Goal: Task Accomplishment & Management: Complete application form

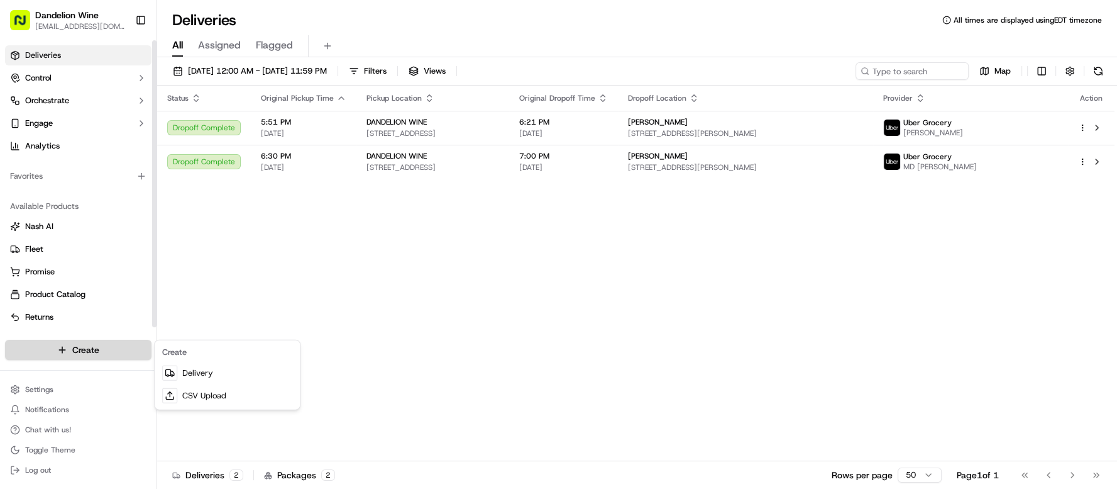
click at [128, 355] on html "Dandelion Wine [EMAIL_ADDRESS][DOMAIN_NAME] Toggle Sidebar Deliveries Control O…" at bounding box center [558, 244] width 1117 height 489
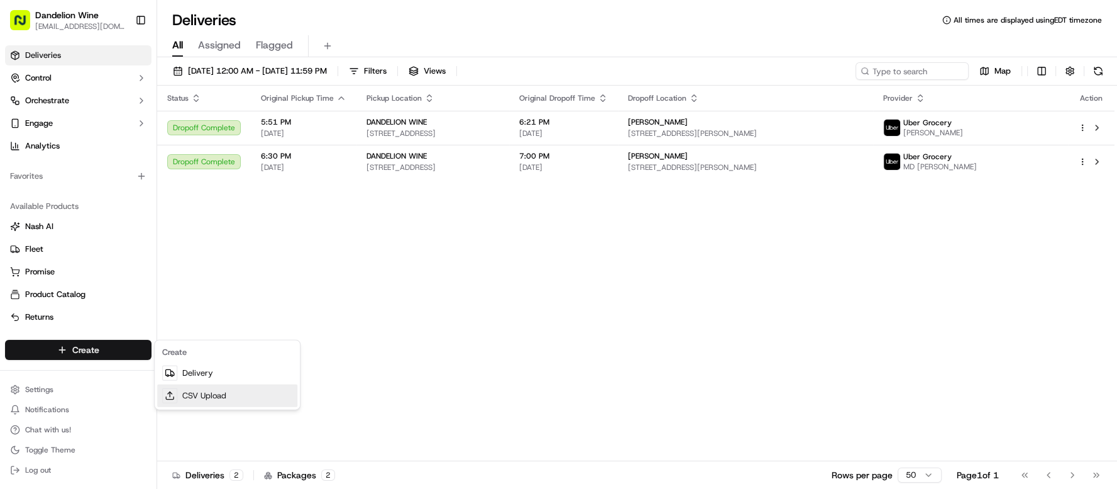
click at [233, 384] on link "CSV Upload" at bounding box center [227, 395] width 140 height 23
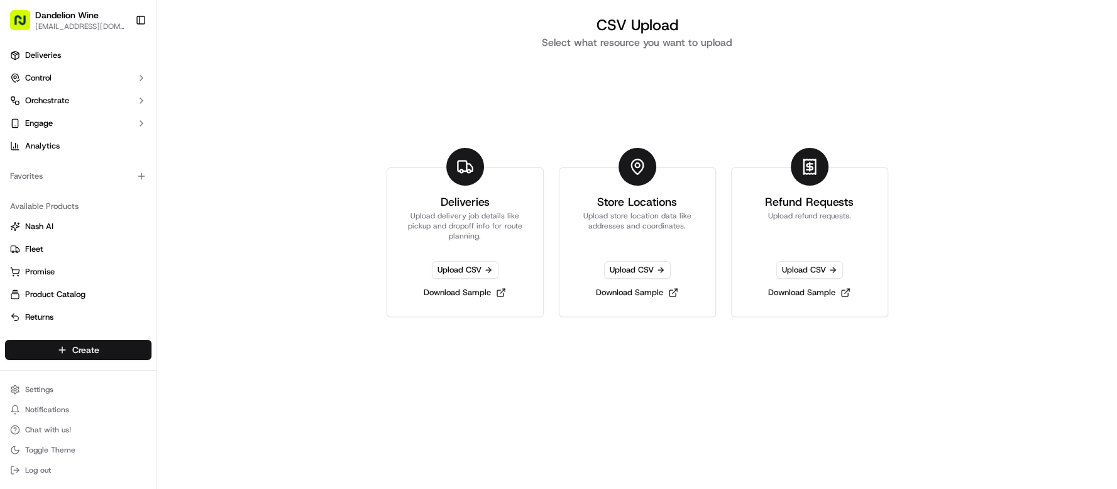
click at [116, 357] on html "Dandelion Wine [EMAIL_ADDRESS][DOMAIN_NAME] Toggle Sidebar Deliveries Control O…" at bounding box center [558, 244] width 1117 height 489
drag, startPoint x: 197, startPoint y: 373, endPoint x: 190, endPoint y: 363, distance: 12.6
click at [198, 373] on link "Delivery" at bounding box center [227, 373] width 140 height 23
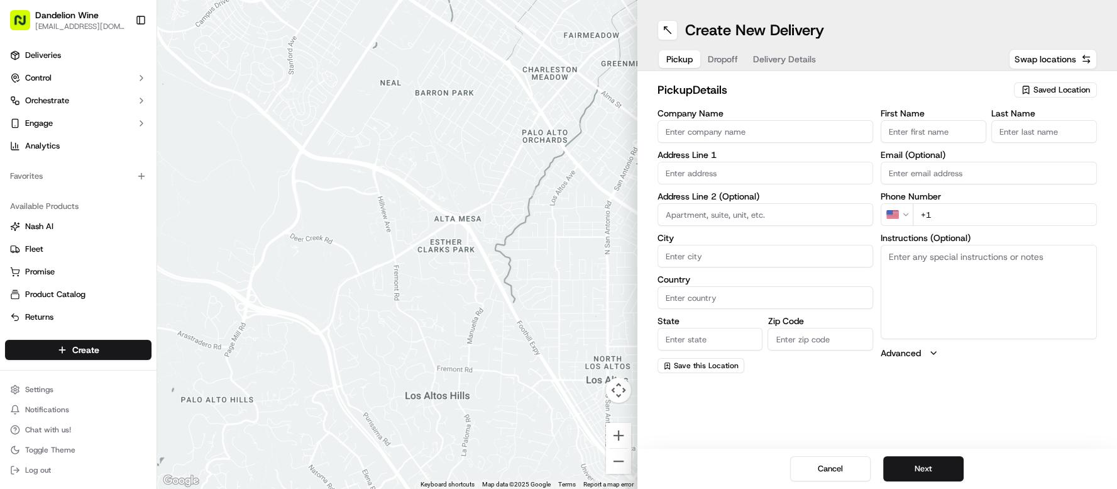
click at [1067, 90] on span "Saved Location" at bounding box center [1062, 89] width 57 height 11
click at [993, 134] on span "DANDELION WINE" at bounding box center [1034, 136] width 155 height 11
type input "DANDELION WINE"
type input "[STREET_ADDRESS]"
type input "[GEOGRAPHIC_DATA]"
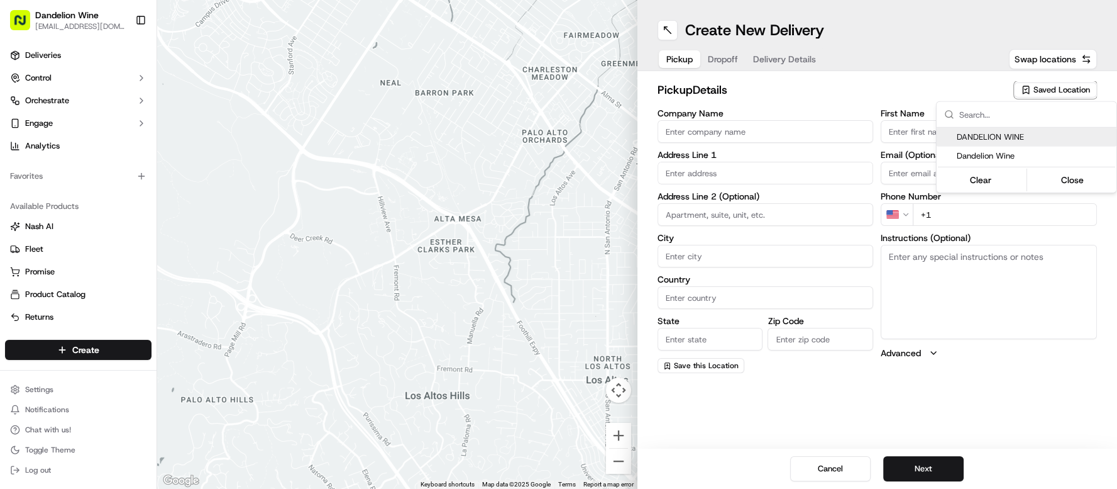
type input "US"
type input "NY"
type input "11222"
type input "[EMAIL_ADDRESS][DOMAIN_NAME]"
type input "[PHONE_NUMBER]"
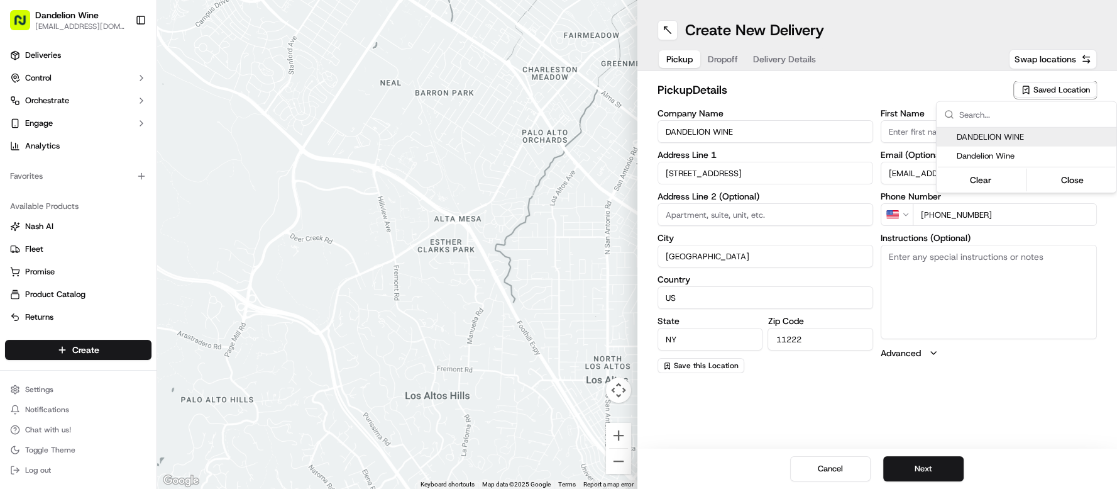
click at [993, 134] on span "DANDELION WINE" at bounding box center [1034, 136] width 155 height 11
type input "+1"
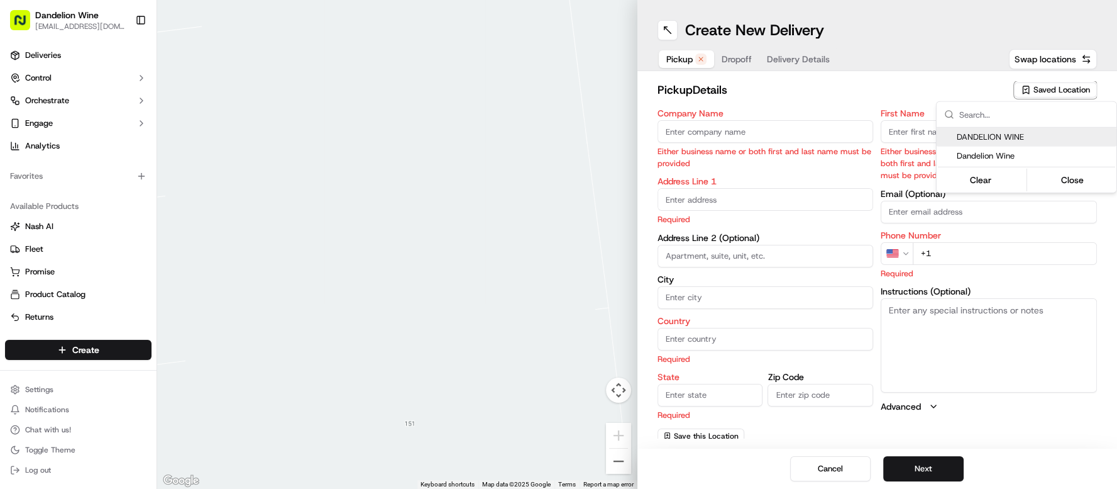
click at [991, 135] on span "DANDELION WINE" at bounding box center [1034, 136] width 155 height 11
type input "DANDELION WINE"
type input "[STREET_ADDRESS]"
type input "[GEOGRAPHIC_DATA]"
type input "US"
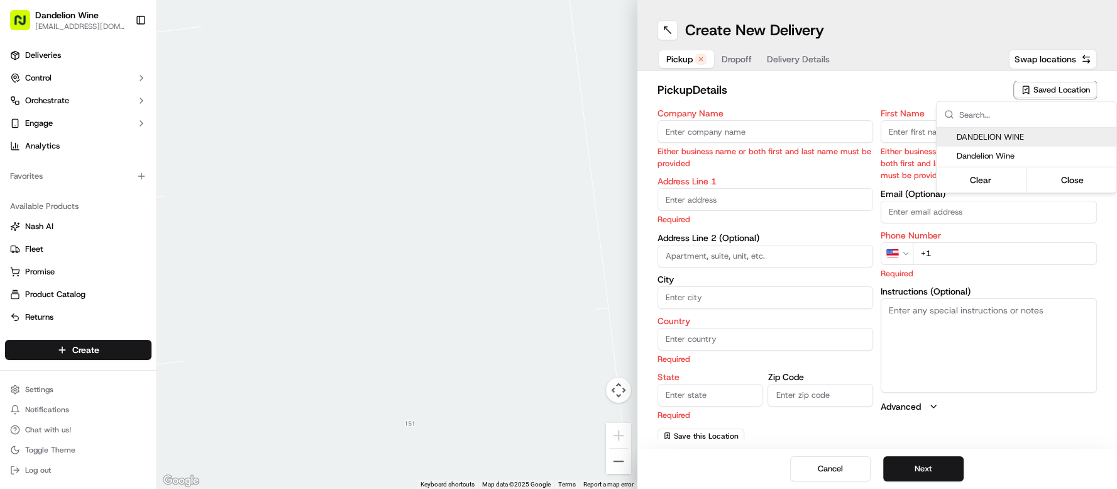
type input "NY"
type input "11222"
type input "[EMAIL_ADDRESS][DOMAIN_NAME]"
type input "[PHONE_NUMBER]"
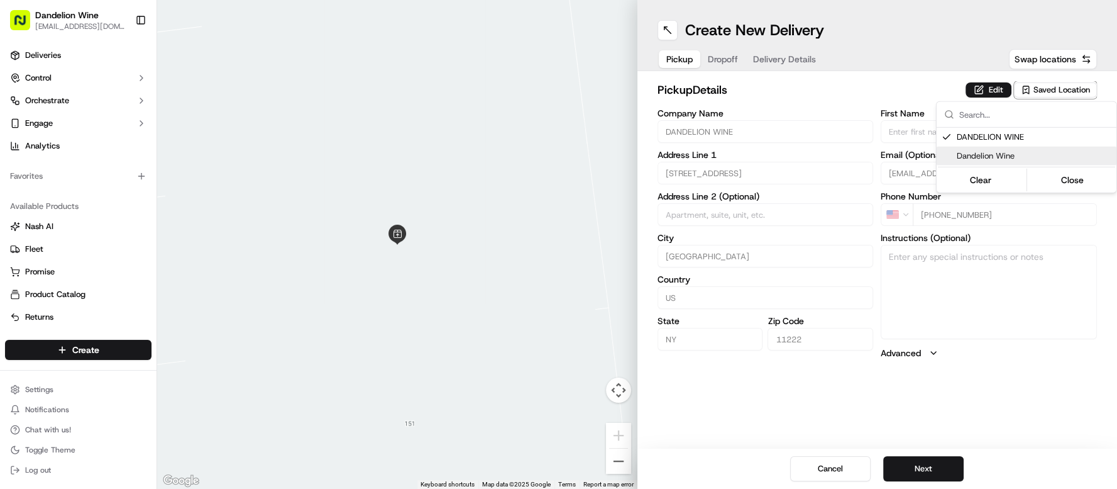
click at [936, 479] on html "Dandelion Wine [EMAIL_ADDRESS][DOMAIN_NAME] Toggle Sidebar Deliveries Control O…" at bounding box center [558, 244] width 1117 height 489
click at [932, 473] on button "Next" at bounding box center [924, 468] width 80 height 25
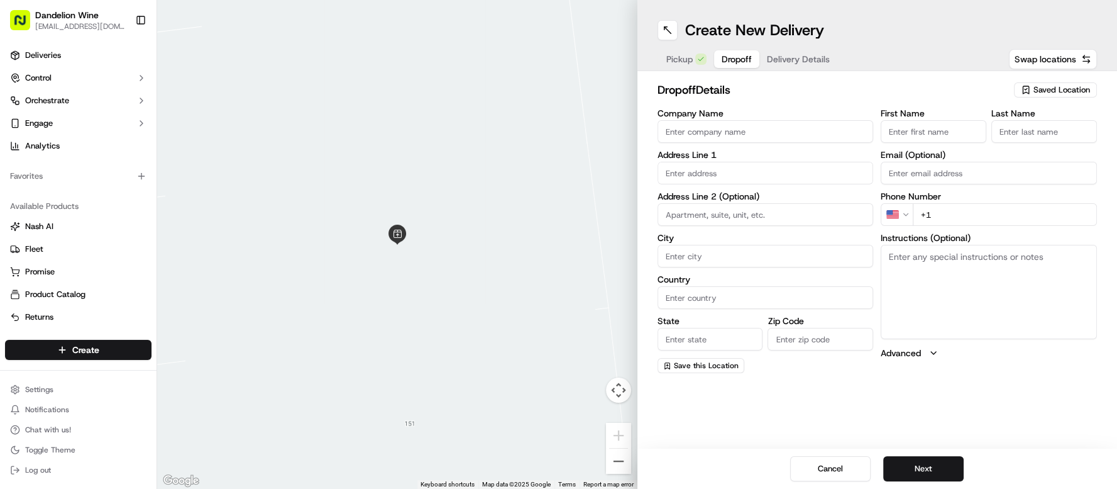
click at [909, 131] on input "First Name" at bounding box center [934, 131] width 106 height 23
type input "m"
type input "Maxi"
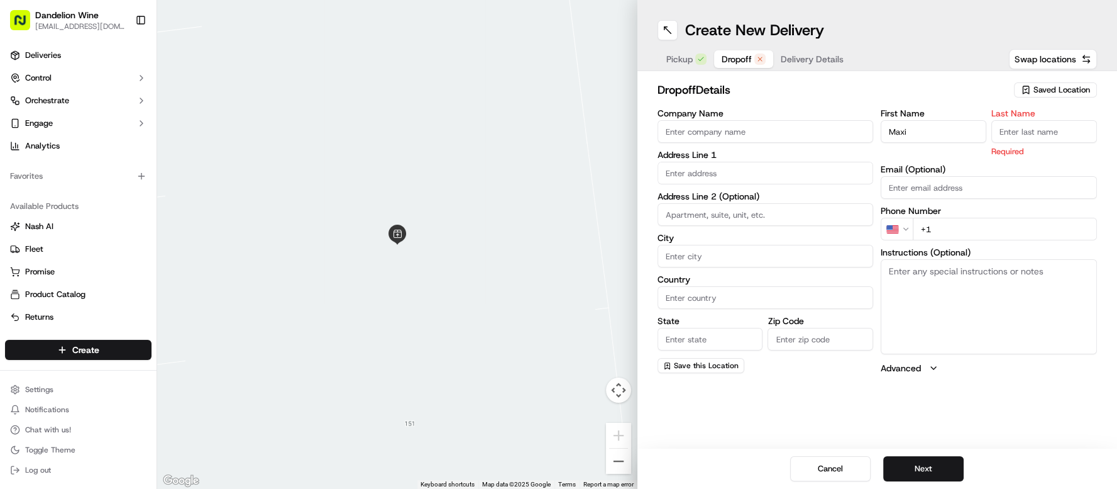
click at [1036, 125] on input "Last Name" at bounding box center [1045, 131] width 106 height 23
type input "[PERSON_NAME]"
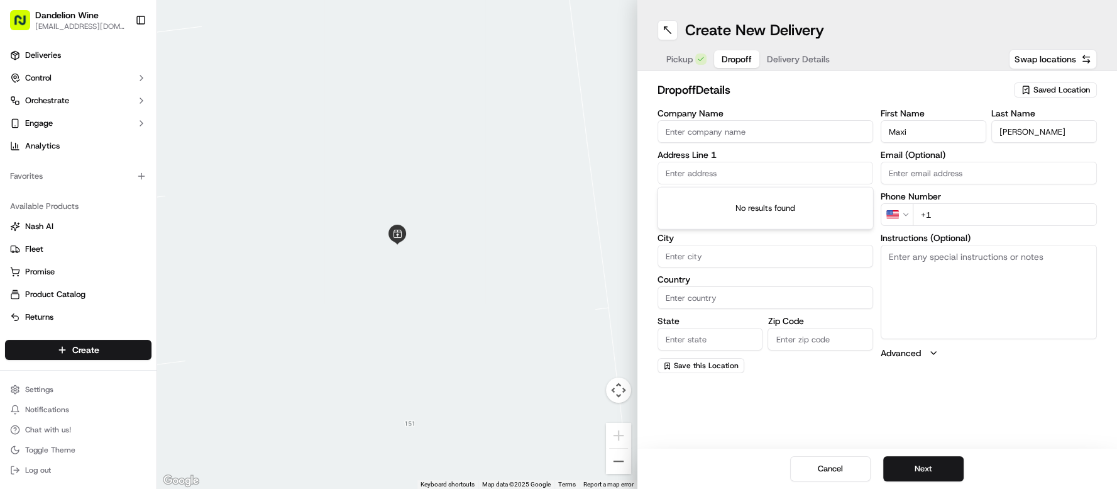
click at [797, 173] on input "text" at bounding box center [766, 173] width 216 height 23
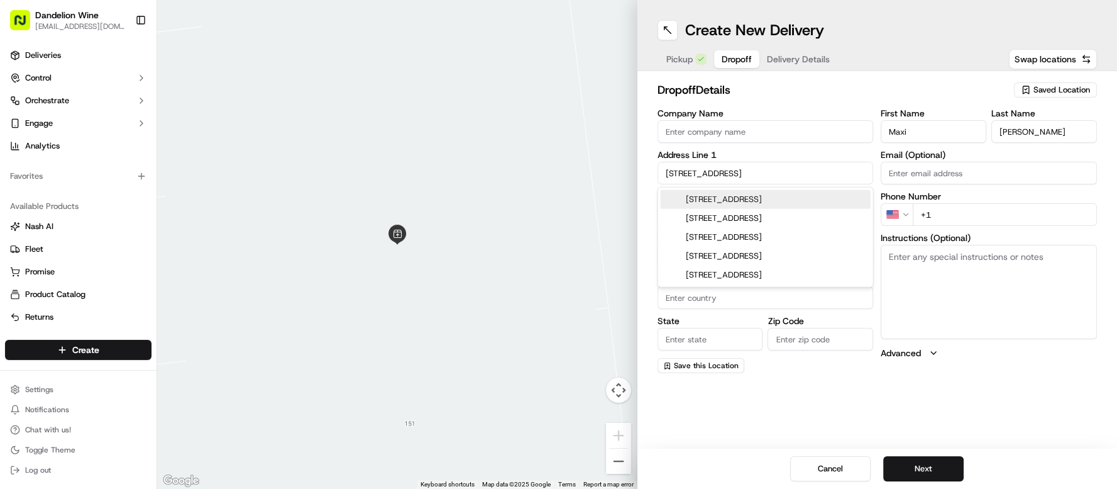
click at [814, 200] on div "[STREET_ADDRESS]" at bounding box center [766, 199] width 210 height 19
type input "[STREET_ADDRESS]"
type input "[GEOGRAPHIC_DATA]"
type input "NY"
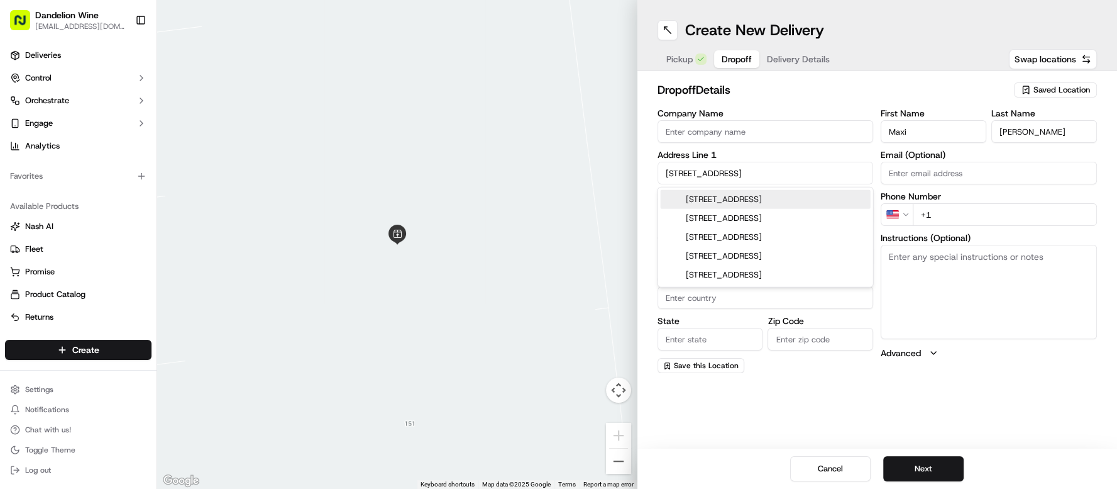
type input "11222"
type input "[STREET_ADDRESS]"
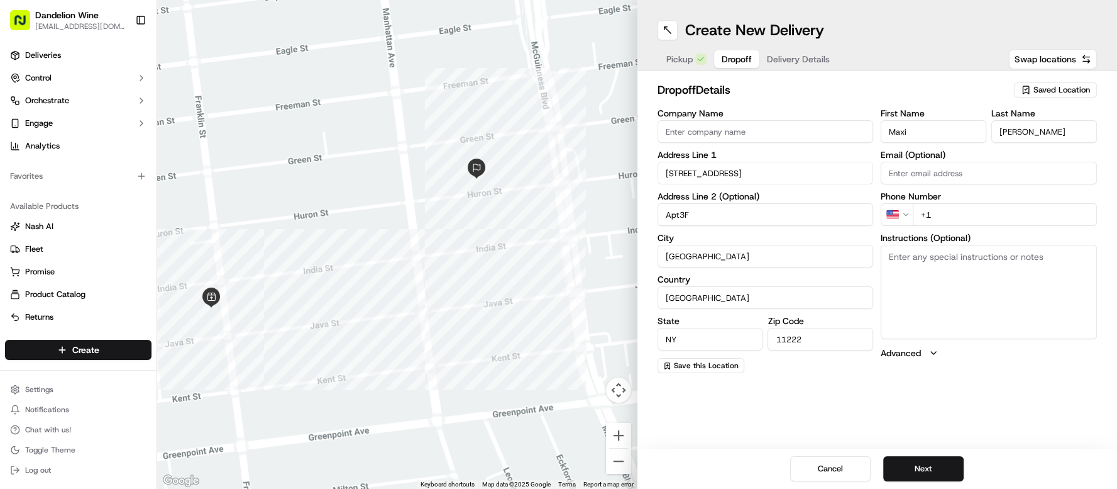
type input "Apt3F"
click at [1016, 210] on input "+1" at bounding box center [1005, 214] width 184 height 23
type input "[PHONE_NUMBER]"
click at [946, 465] on button "Next" at bounding box center [924, 468] width 80 height 25
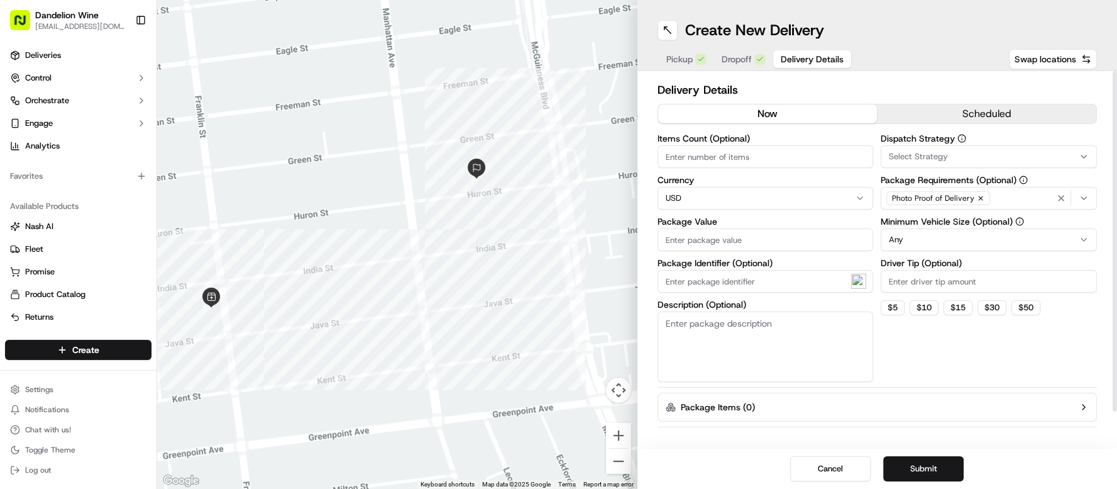
click at [743, 155] on input "Items Count (Optional)" at bounding box center [766, 156] width 216 height 23
type input "1"
click at [691, 336] on textarea "Description (Optional)" at bounding box center [766, 346] width 216 height 70
type textarea "1 bag w/ 2 bottles"
click at [792, 240] on input "Package Value" at bounding box center [766, 239] width 216 height 23
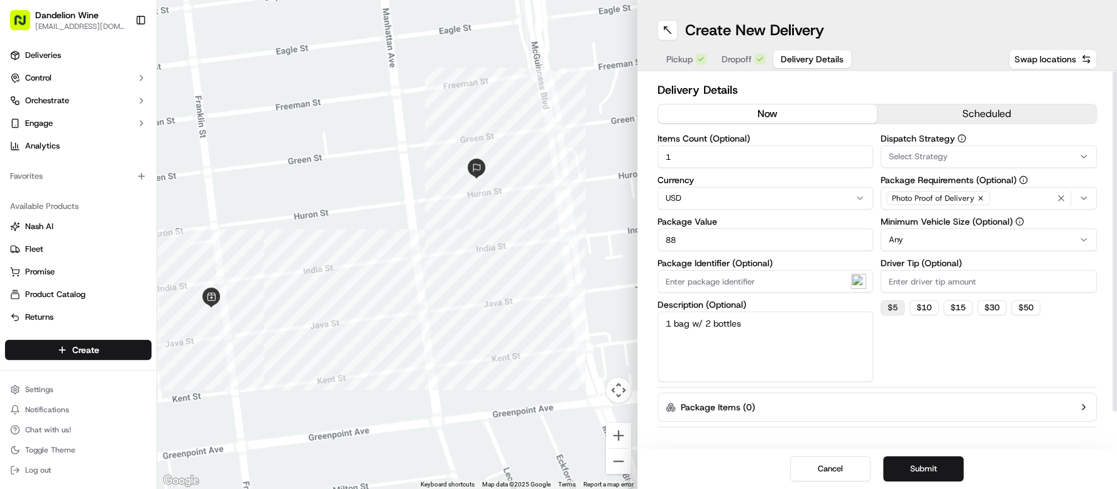
type input "88"
click at [892, 308] on button "$ 5" at bounding box center [893, 307] width 24 height 15
type input "5"
click at [935, 470] on button "Submit" at bounding box center [924, 468] width 80 height 25
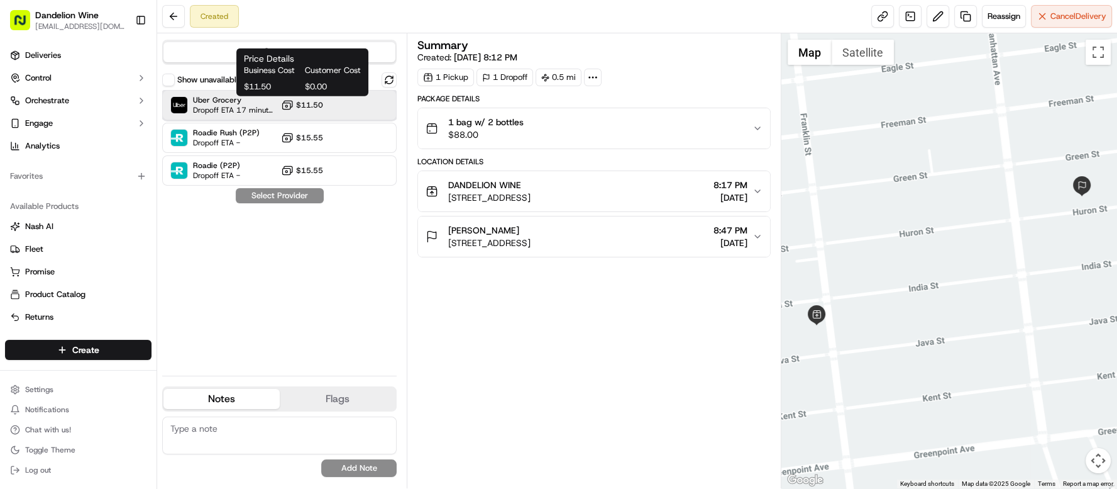
click at [330, 106] on div "Uber Grocery Dropoff ETA 17 minutes $11.50" at bounding box center [279, 105] width 235 height 30
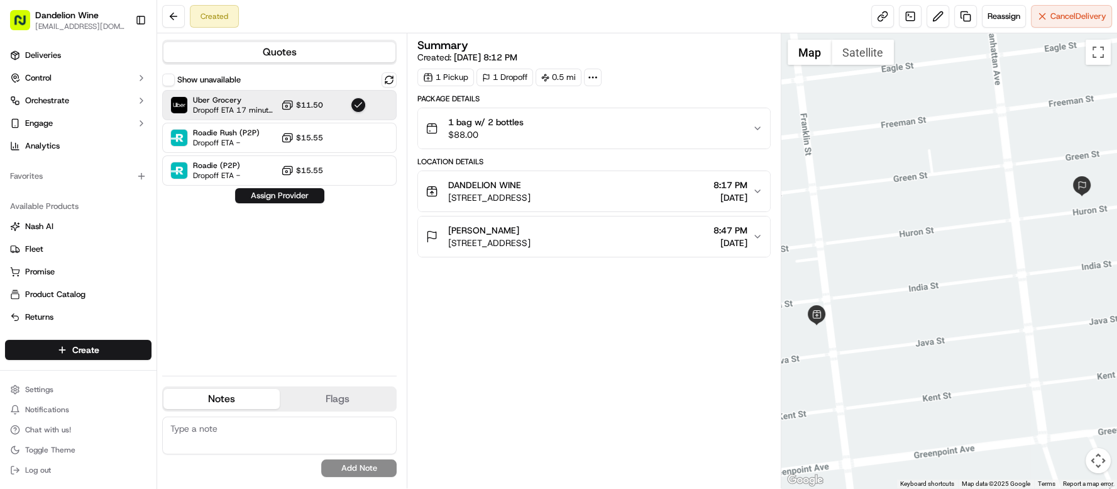
click at [311, 203] on div "Show unavailable Uber Grocery Dropoff ETA 17 minutes $11.50 Roadie Rush (P2P) D…" at bounding box center [279, 218] width 235 height 293
click at [309, 196] on button "Assign Provider" at bounding box center [279, 195] width 89 height 15
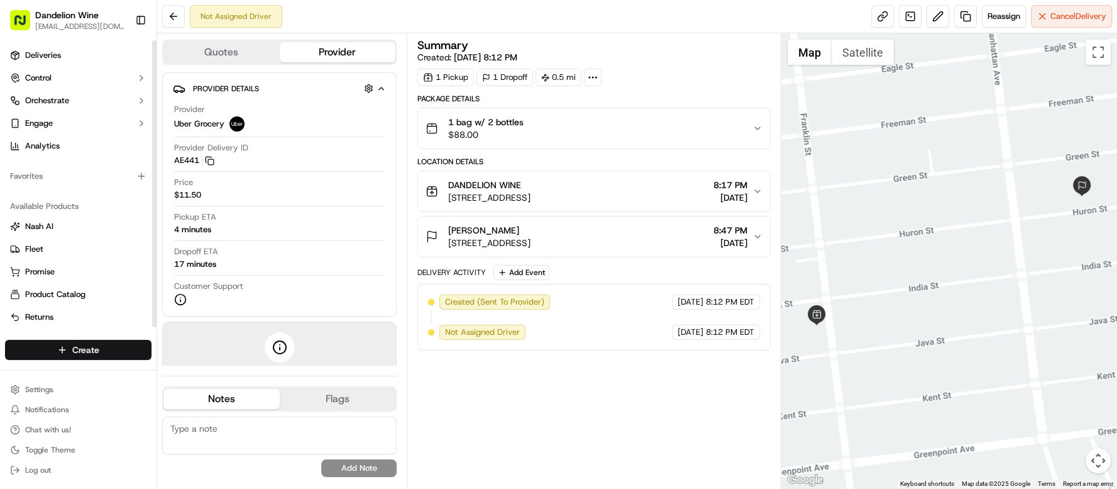
click at [78, 348] on html "Dandelion Wine [EMAIL_ADDRESS][DOMAIN_NAME] Toggle Sidebar Deliveries Control O…" at bounding box center [558, 244] width 1117 height 489
click at [200, 375] on link "Delivery" at bounding box center [227, 373] width 140 height 23
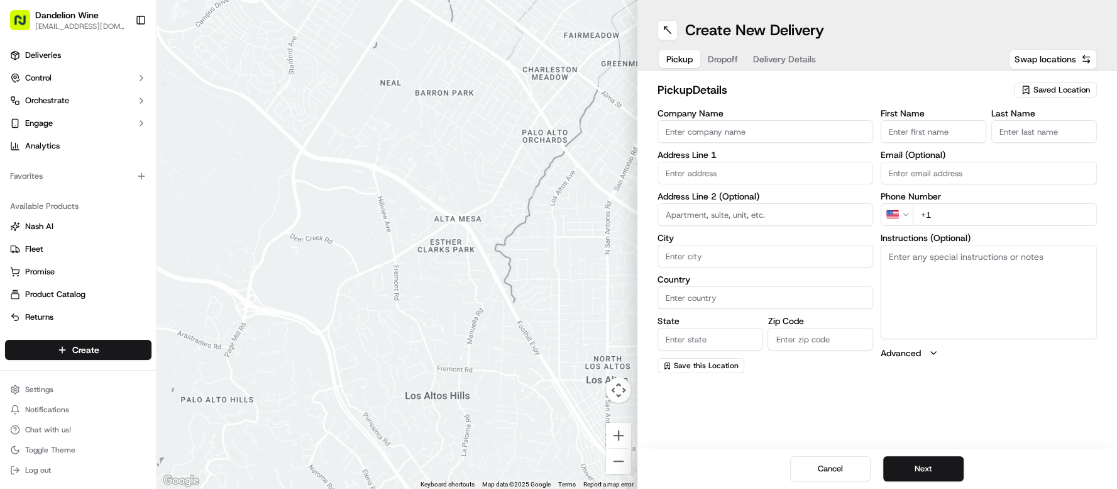
click at [1055, 89] on span "Saved Location" at bounding box center [1062, 89] width 57 height 11
click at [1009, 133] on span "DANDELION WINE" at bounding box center [1034, 136] width 155 height 11
type input "DANDELION WINE"
type input "[STREET_ADDRESS]"
type input "[GEOGRAPHIC_DATA]"
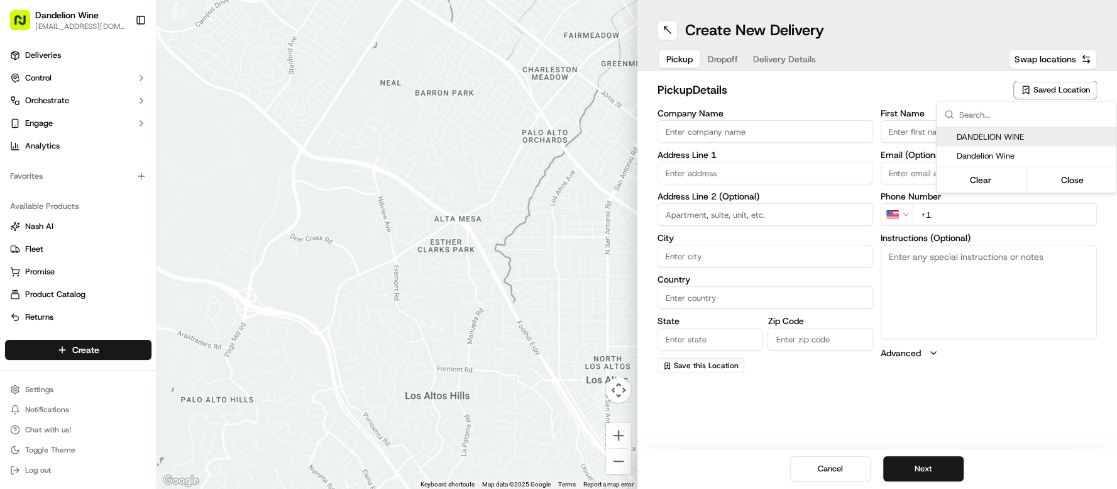
type input "US"
type input "NY"
type input "11222"
type input "[EMAIL_ADDRESS][DOMAIN_NAME]"
type input "[PHONE_NUMBER]"
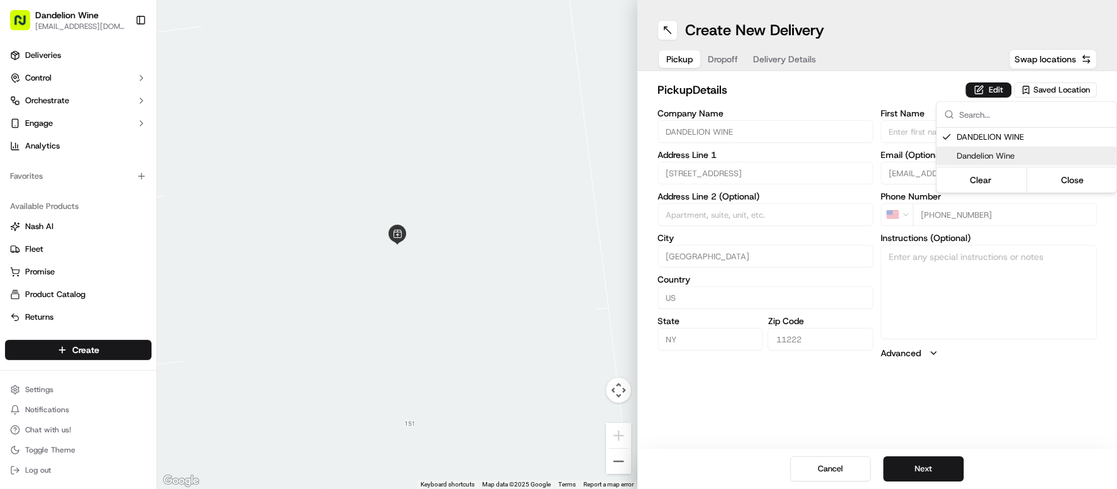
click at [914, 463] on html "Dandelion Wine [EMAIL_ADDRESS][DOMAIN_NAME] Toggle Sidebar Deliveries Control O…" at bounding box center [558, 244] width 1117 height 489
click at [914, 463] on button "Next" at bounding box center [924, 468] width 80 height 25
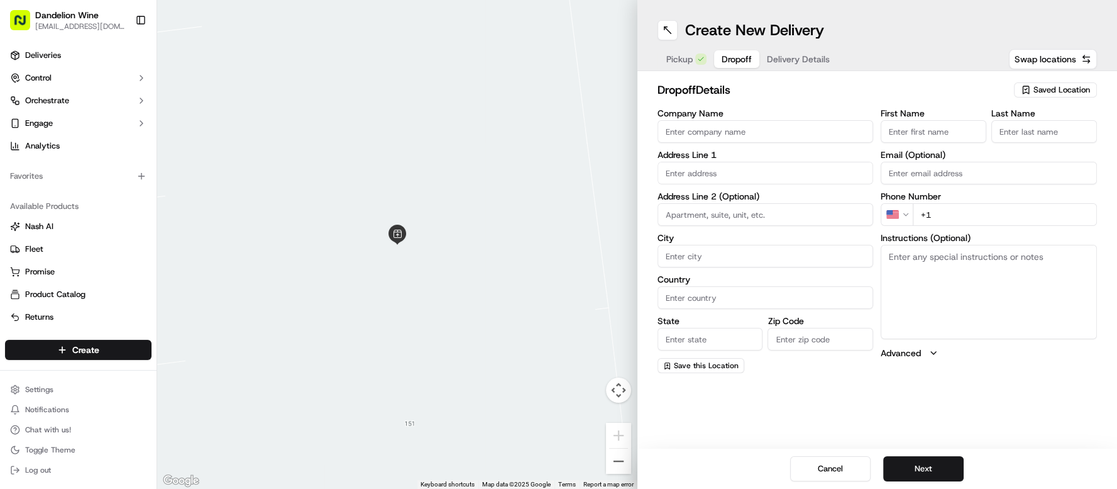
click at [894, 131] on input "First Name" at bounding box center [934, 131] width 106 height 23
click at [893, 134] on input "samir" at bounding box center [934, 131] width 106 height 23
type input "Samir"
click at [1060, 130] on input "Last Name" at bounding box center [1045, 131] width 106 height 23
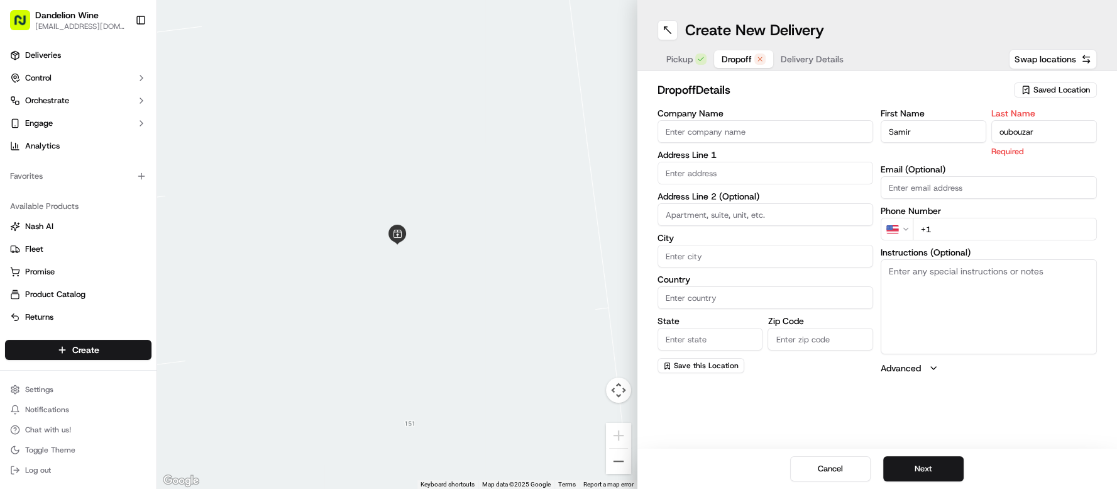
click at [1003, 132] on input "oubouzar" at bounding box center [1045, 131] width 106 height 23
type input "Oubouzar"
click at [766, 174] on input "text" at bounding box center [766, 173] width 216 height 23
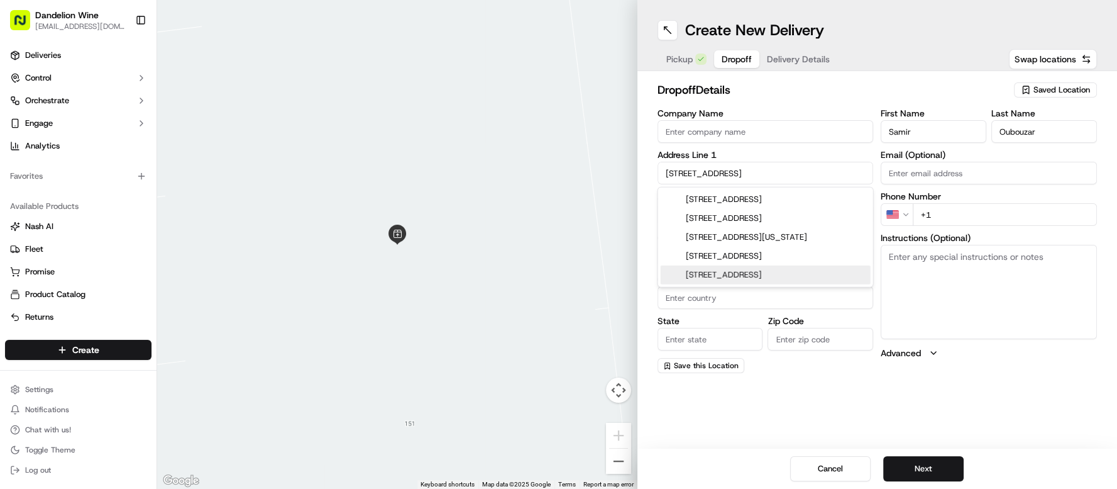
click at [837, 276] on div "[STREET_ADDRESS]" at bounding box center [766, 274] width 210 height 19
type input "[STREET_ADDRESS]"
type input "[GEOGRAPHIC_DATA]"
type input "NY"
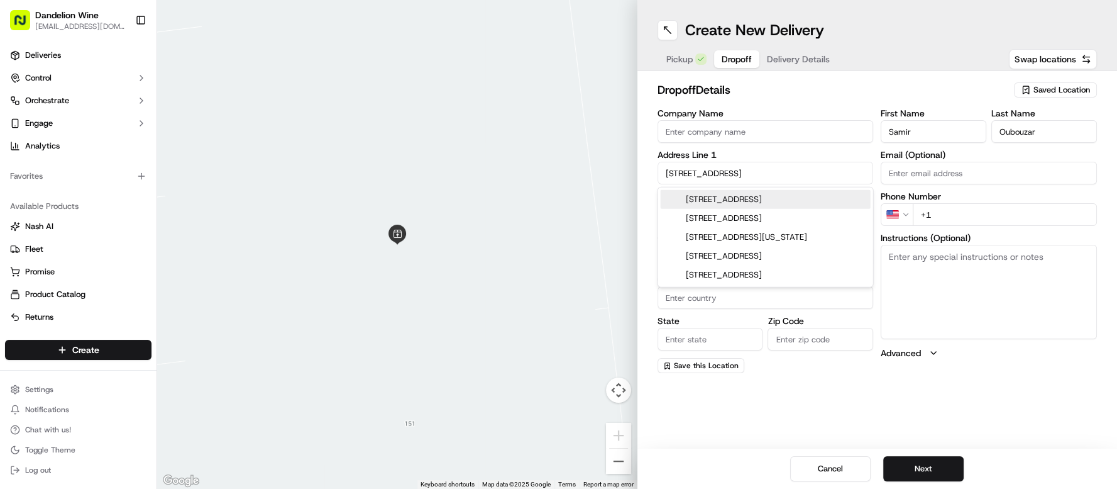
type input "11222"
type input "[STREET_ADDRESS]"
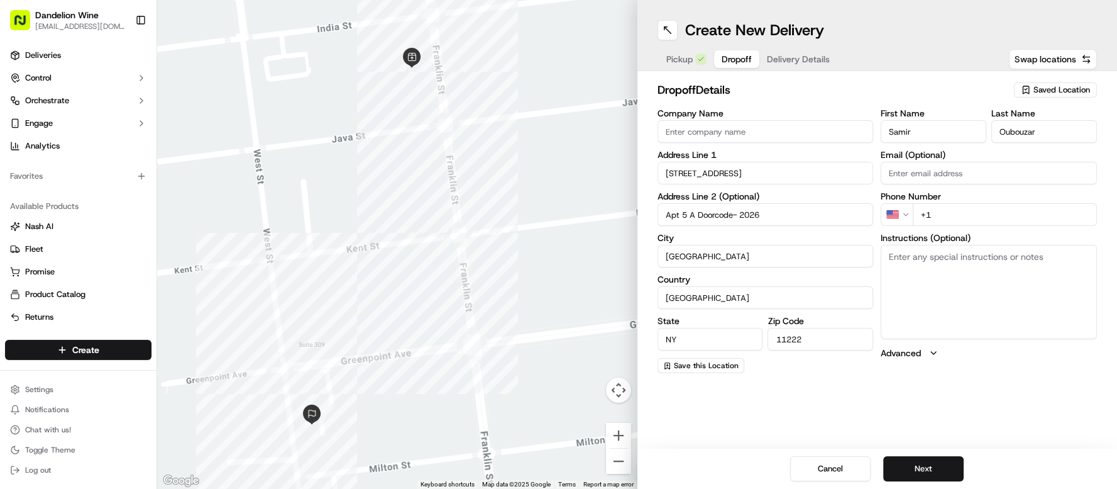
type input "Apt 5 A Doorcode- 2026"
click at [949, 204] on input "+1" at bounding box center [1005, 214] width 184 height 23
click at [950, 206] on input "+1" at bounding box center [1005, 214] width 184 height 23
click at [967, 221] on input "+1" at bounding box center [1005, 214] width 184 height 23
type input "[PHONE_NUMBER]"
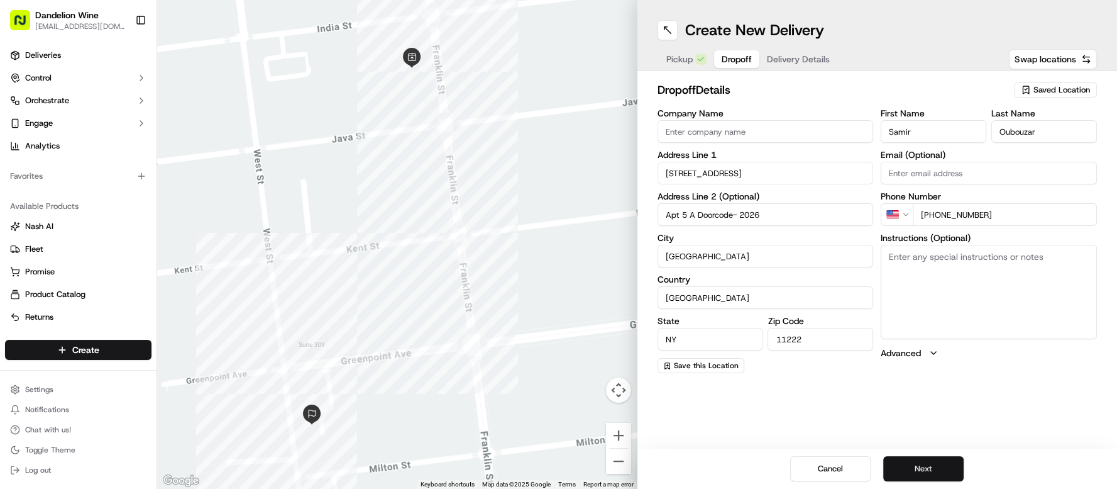
click at [928, 471] on button "Next" at bounding box center [924, 468] width 80 height 25
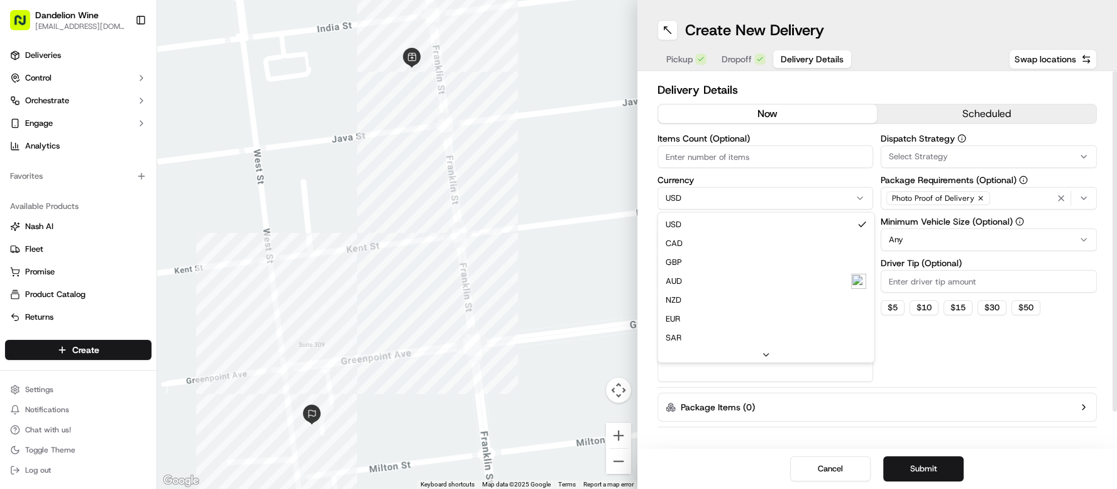
click at [724, 201] on html "Dandelion Wine [EMAIL_ADDRESS][DOMAIN_NAME] Toggle Sidebar Deliveries Control O…" at bounding box center [558, 244] width 1117 height 489
click at [792, 204] on html "Dandelion Wine [EMAIL_ADDRESS][DOMAIN_NAME] Toggle Sidebar Deliveries Control O…" at bounding box center [558, 244] width 1117 height 489
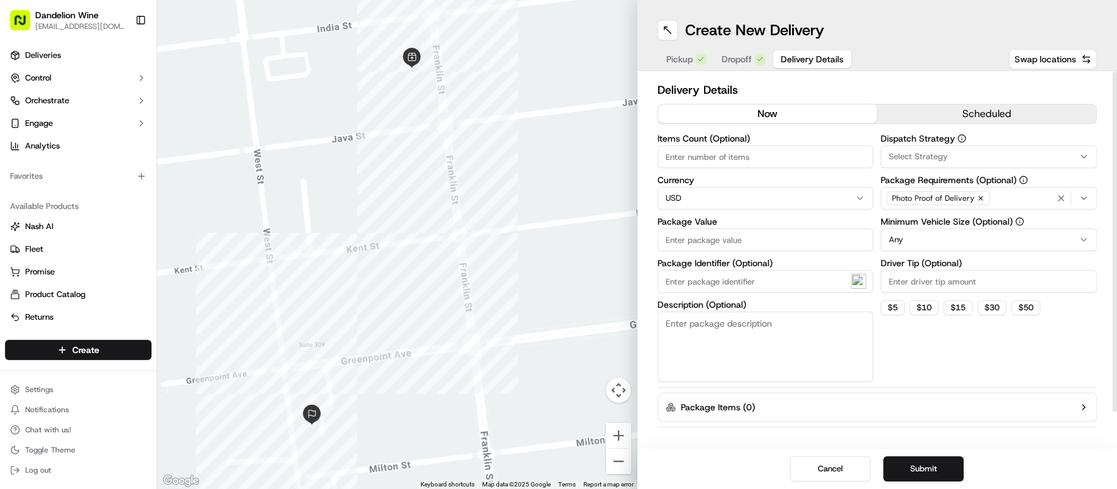
click at [779, 243] on input "Package Value" at bounding box center [766, 239] width 216 height 23
type input "60"
click at [793, 331] on textarea "Description (Optional)" at bounding box center [766, 346] width 216 height 70
type textarea "1 bag w/ 2bttls"
click at [780, 151] on input "Items Count (Optional)" at bounding box center [766, 156] width 216 height 23
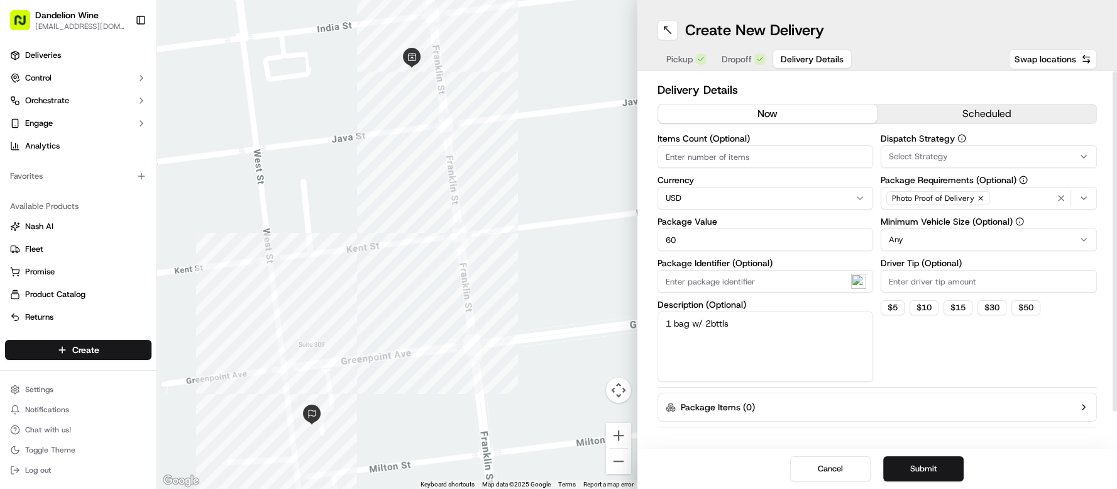
type input "2"
type input "1"
click at [926, 307] on button "$ 10" at bounding box center [924, 307] width 29 height 15
type input "10"
click at [928, 467] on button "Submit" at bounding box center [924, 468] width 80 height 25
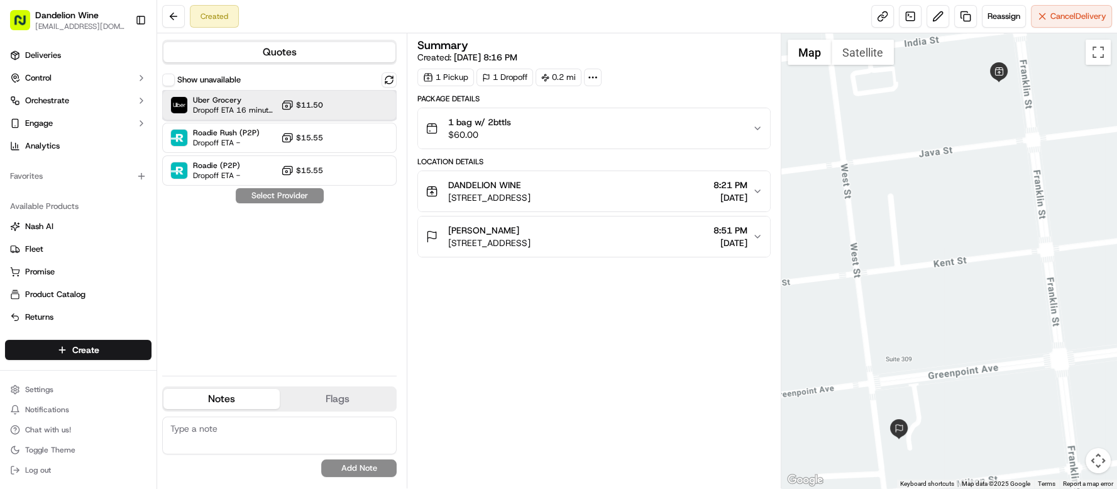
click at [250, 106] on span "Dropoff ETA 16 minutes" at bounding box center [234, 110] width 83 height 10
click at [289, 199] on button "Assign Provider" at bounding box center [279, 195] width 89 height 15
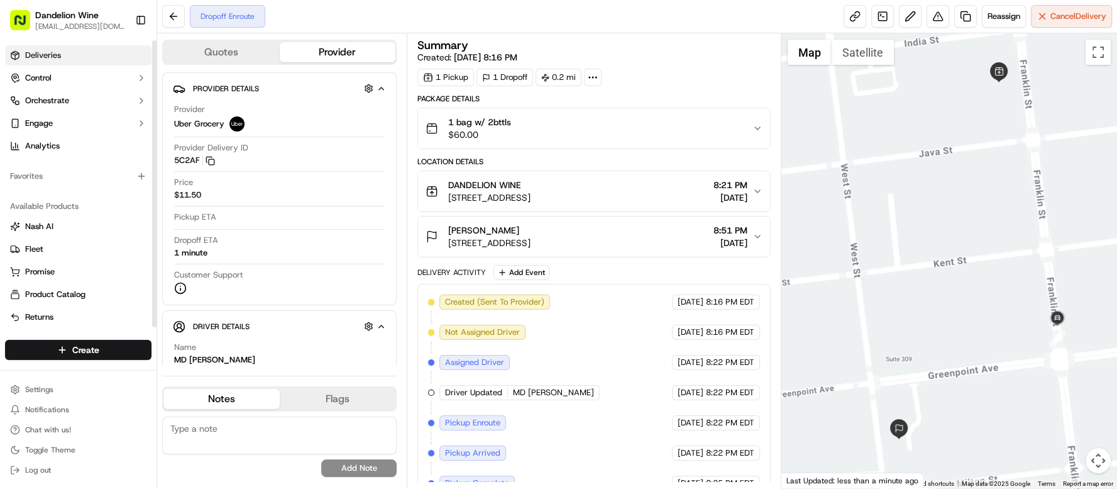
click at [84, 53] on link "Deliveries" at bounding box center [78, 55] width 147 height 20
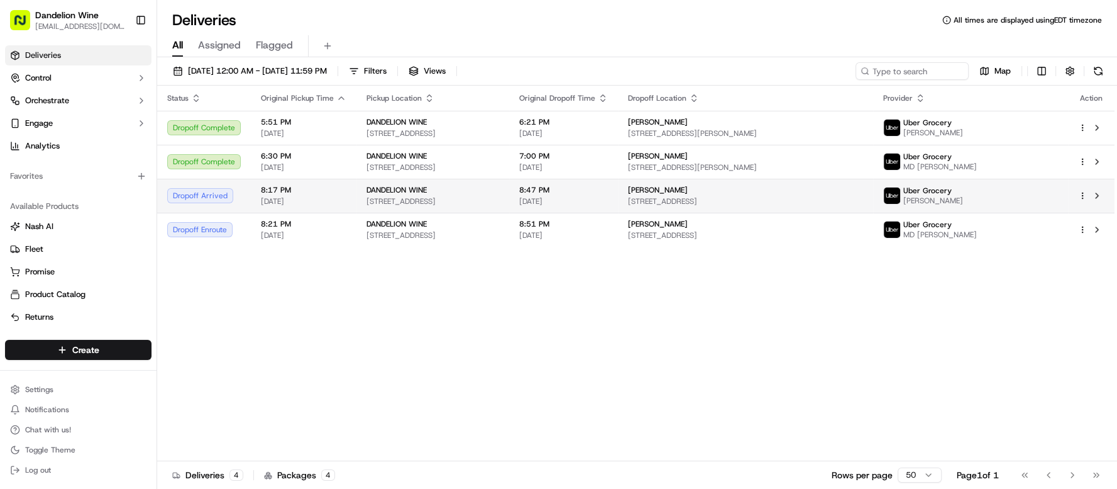
click at [211, 196] on div "Dropoff Arrived" at bounding box center [204, 195] width 74 height 15
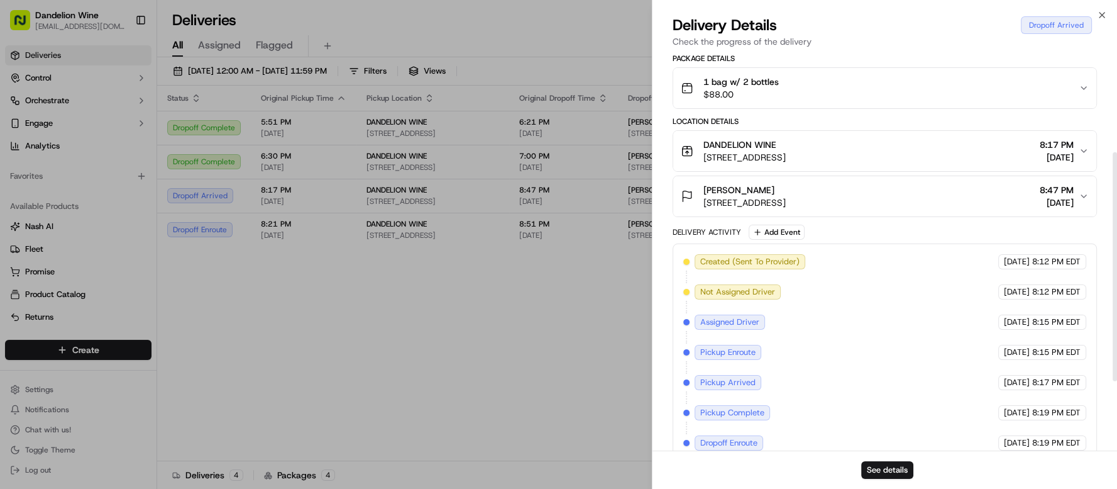
scroll to position [292, 0]
